Goal: Find specific page/section: Find specific page/section

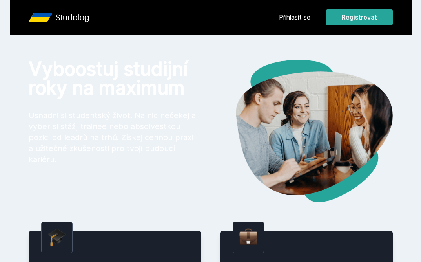
click at [301, 16] on link "Přihlásit se" at bounding box center [294, 17] width 31 height 9
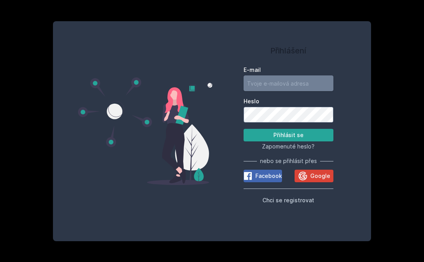
type input "[EMAIL_ADDRESS][DOMAIN_NAME]"
click at [288, 135] on button "Přihlásit se" at bounding box center [289, 135] width 90 height 13
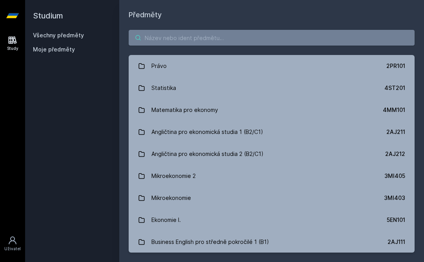
click at [223, 36] on input "search" at bounding box center [272, 38] width 286 height 16
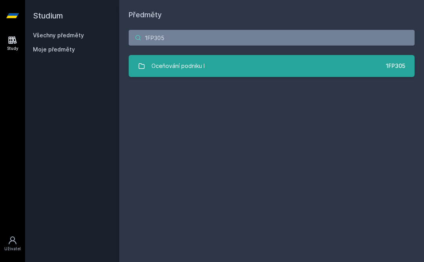
type input "1FP305"
click at [205, 66] on link "Oceňování podniku I 1FP305" at bounding box center [272, 66] width 286 height 22
